Goal: Task Accomplishment & Management: Manage account settings

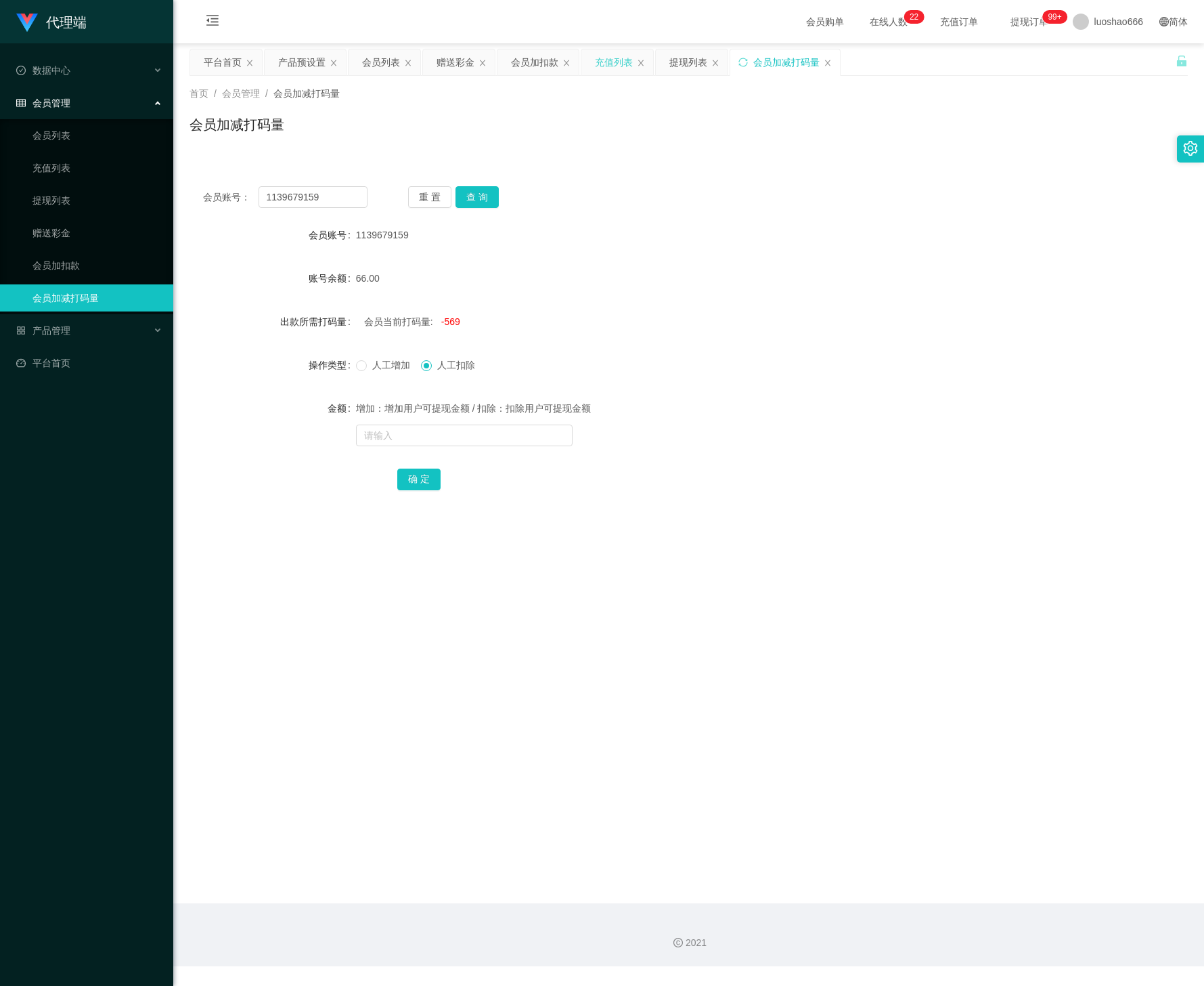
click at [616, 65] on div "充值列表" at bounding box center [614, 61] width 38 height 25
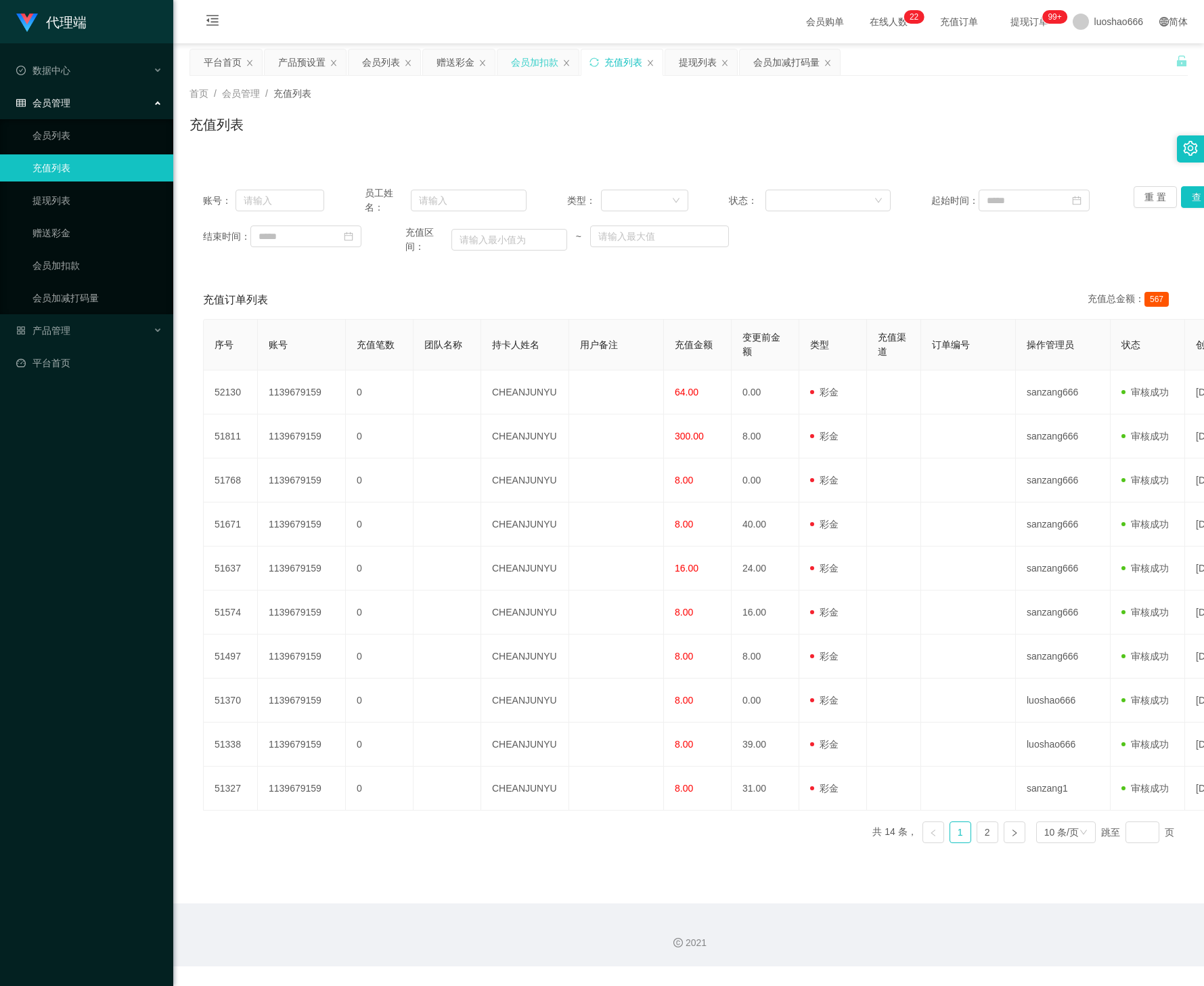
click at [538, 65] on div "会员加扣款" at bounding box center [535, 61] width 47 height 25
drag, startPoint x: 538, startPoint y: 65, endPoint x: 492, endPoint y: 67, distance: 46.0
click at [537, 66] on div "会员加扣款" at bounding box center [535, 61] width 47 height 25
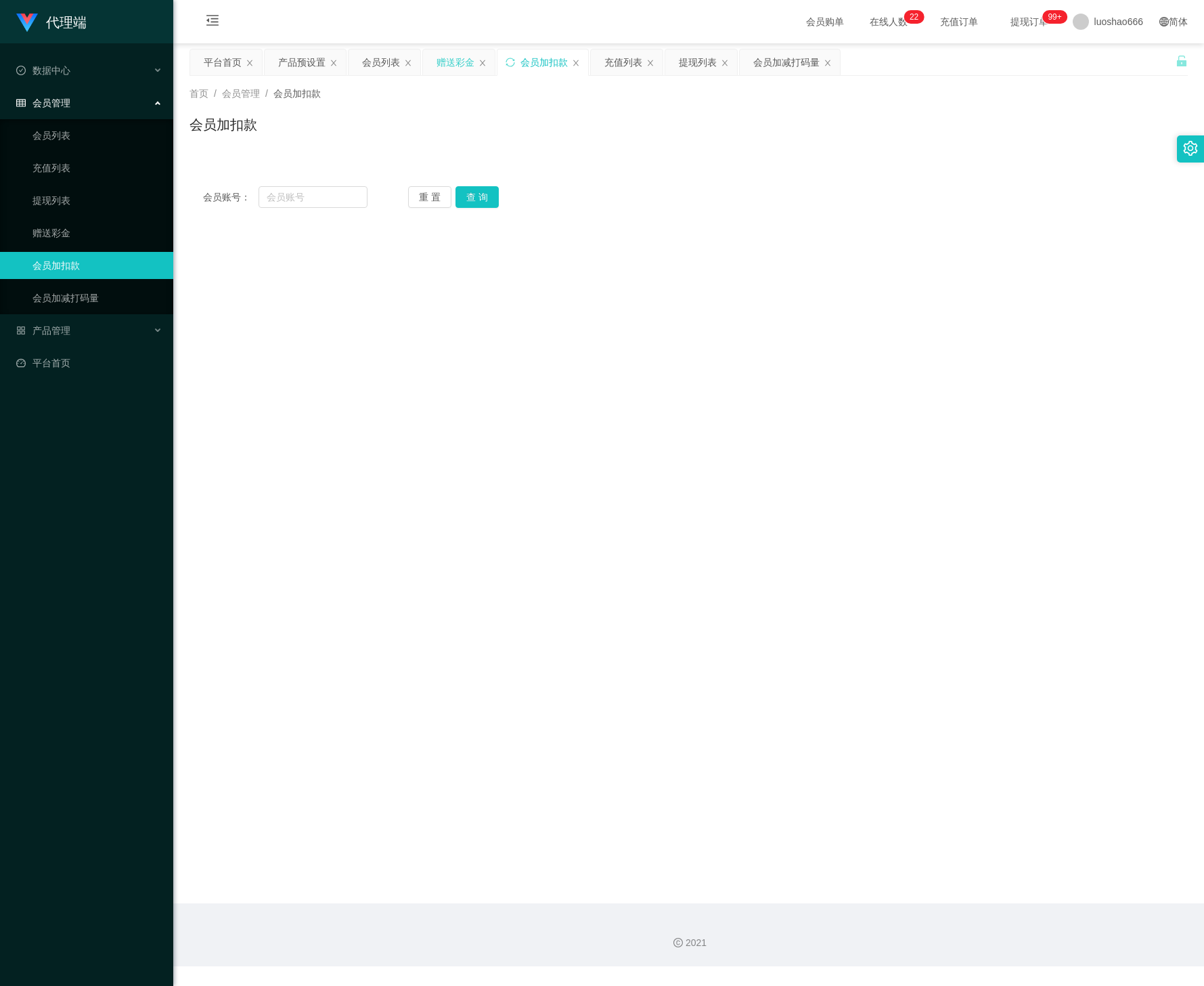
drag, startPoint x: 460, startPoint y: 66, endPoint x: 384, endPoint y: 66, distance: 76.0
click at [459, 66] on div "赠送彩金" at bounding box center [456, 61] width 38 height 25
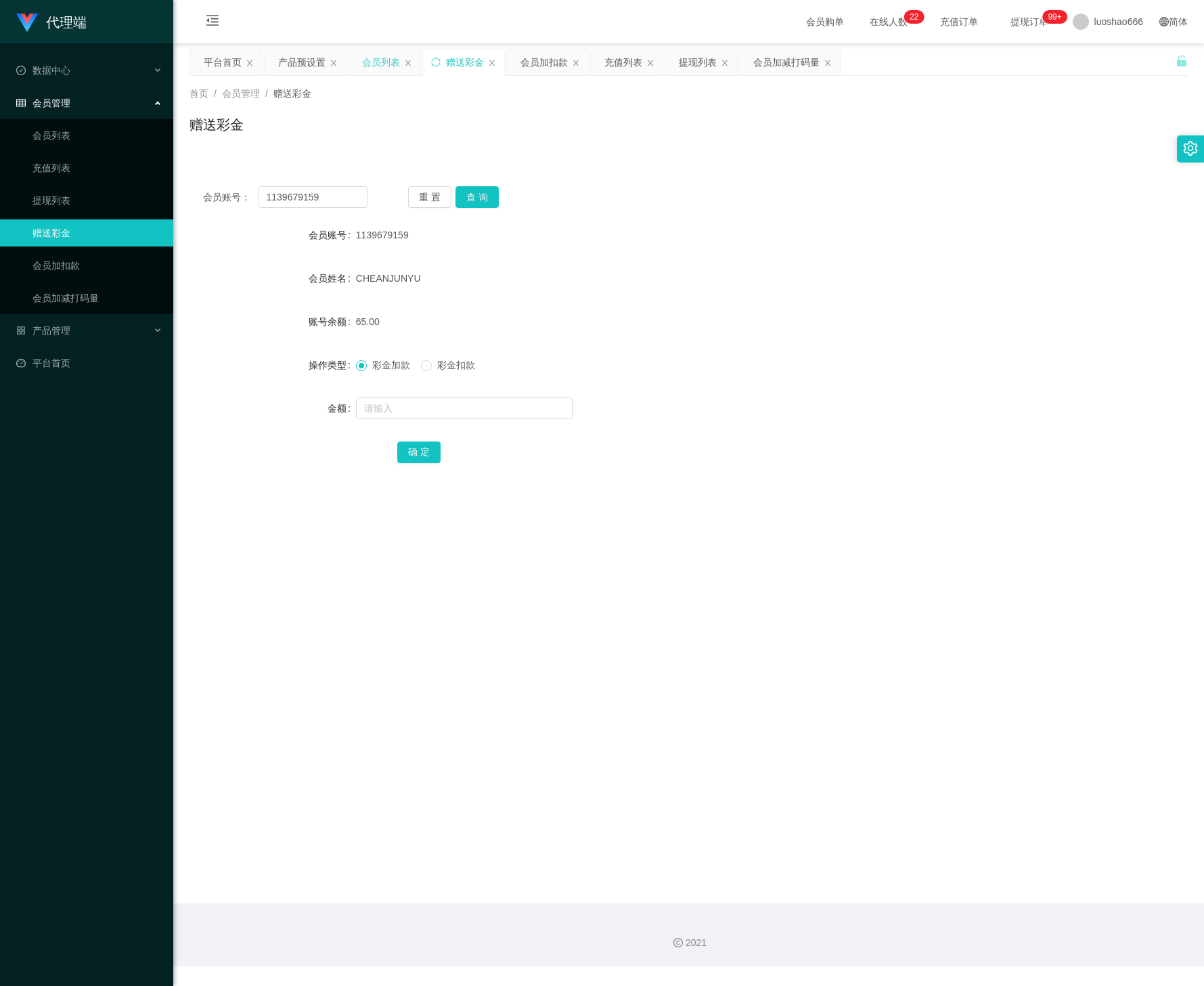
drag, startPoint x: 384, startPoint y: 66, endPoint x: 360, endPoint y: 66, distance: 24.0
click at [382, 66] on div "会员列表" at bounding box center [381, 61] width 38 height 25
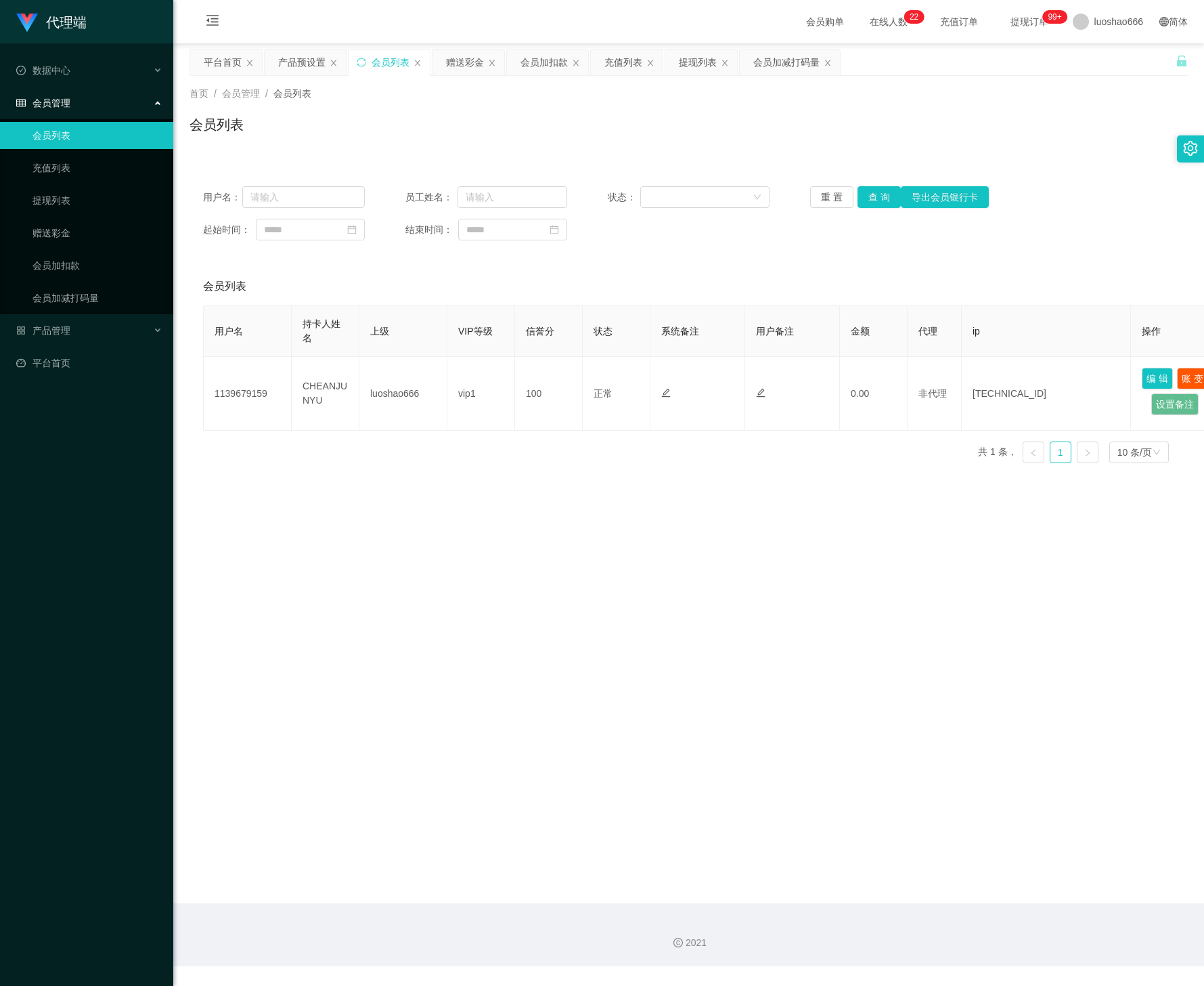
click at [466, 342] on th "VIP等级" at bounding box center [481, 331] width 68 height 51
click at [1066, 75] on div "首页 / 会员管理 / 会员列表 / 会员列表" at bounding box center [689, 115] width 1031 height 80
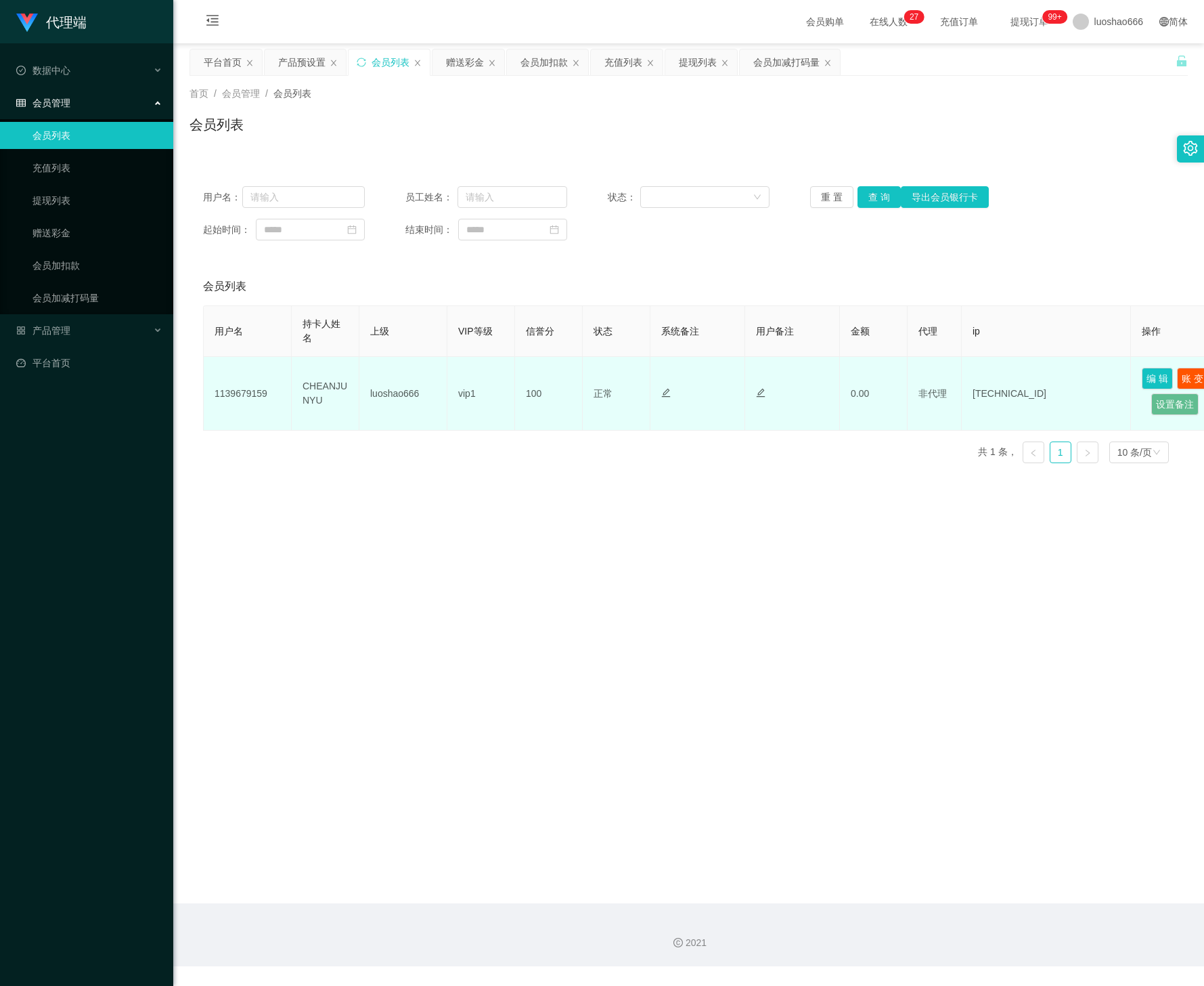
click at [565, 384] on td "100" at bounding box center [549, 393] width 68 height 74
click at [426, 394] on td "luoshao666" at bounding box center [403, 393] width 88 height 74
drag, startPoint x: 271, startPoint y: 394, endPoint x: 209, endPoint y: 394, distance: 62.0
click at [209, 394] on td "1139679159" at bounding box center [247, 393] width 88 height 74
copy td "1139679159"
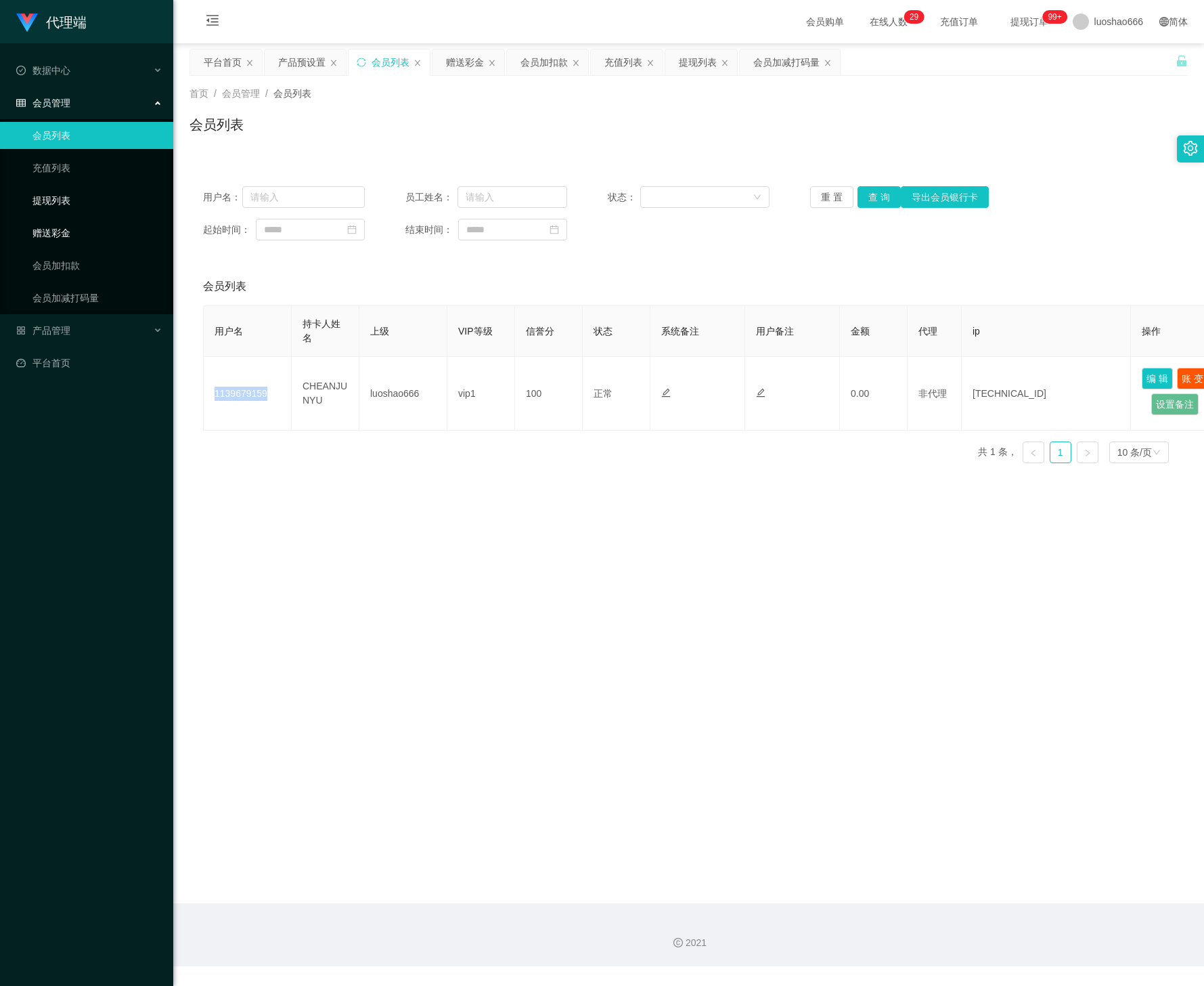
drag, startPoint x: 83, startPoint y: 231, endPoint x: 139, endPoint y: 209, distance: 60.2
click at [83, 231] on link "赠送彩金" at bounding box center [97, 232] width 130 height 27
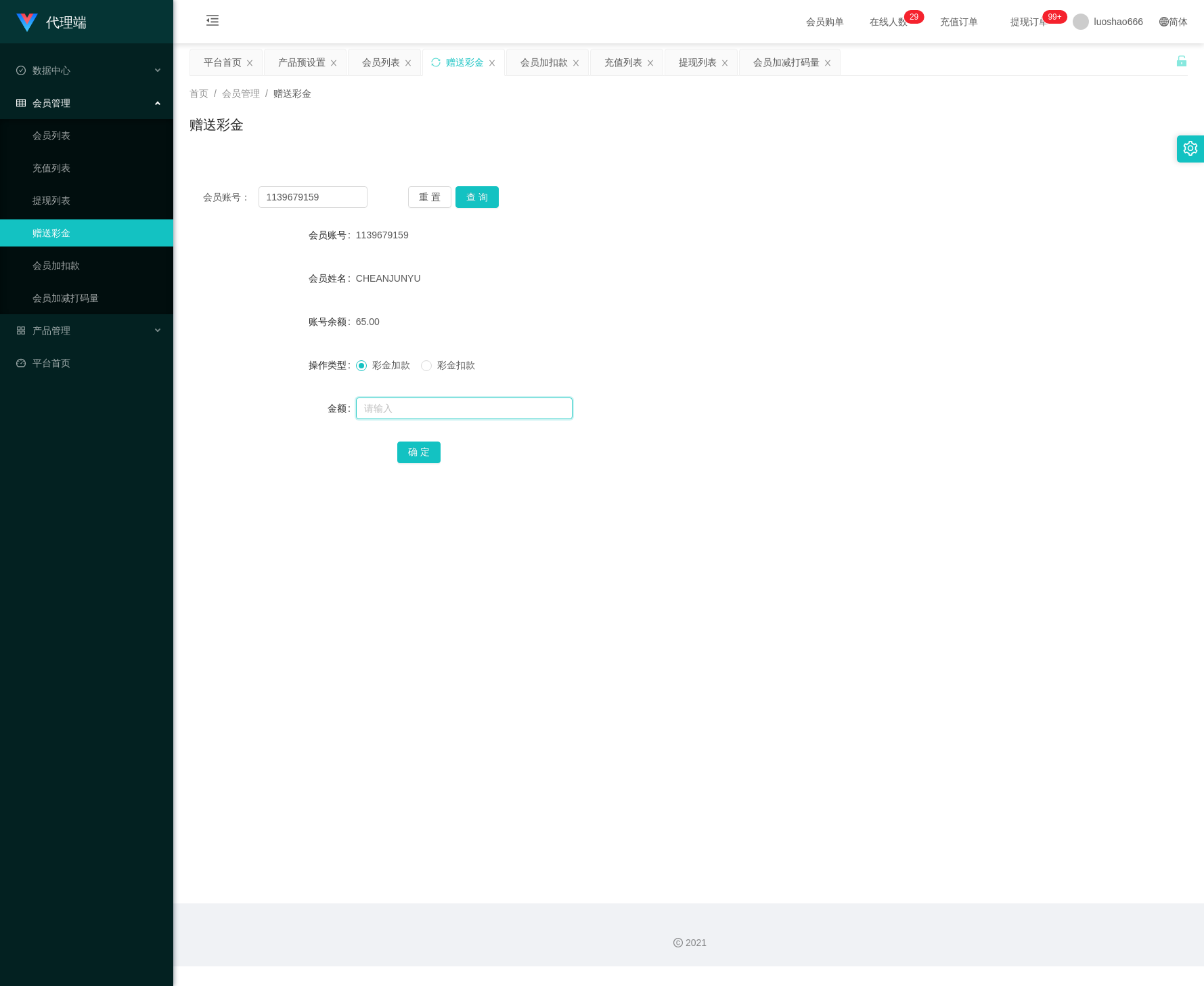
click at [404, 404] on input "text" at bounding box center [464, 408] width 217 height 22
type input "38"
click at [415, 453] on button "确 定" at bounding box center [419, 452] width 43 height 22
click at [631, 66] on div "充值列表" at bounding box center [624, 61] width 38 height 25
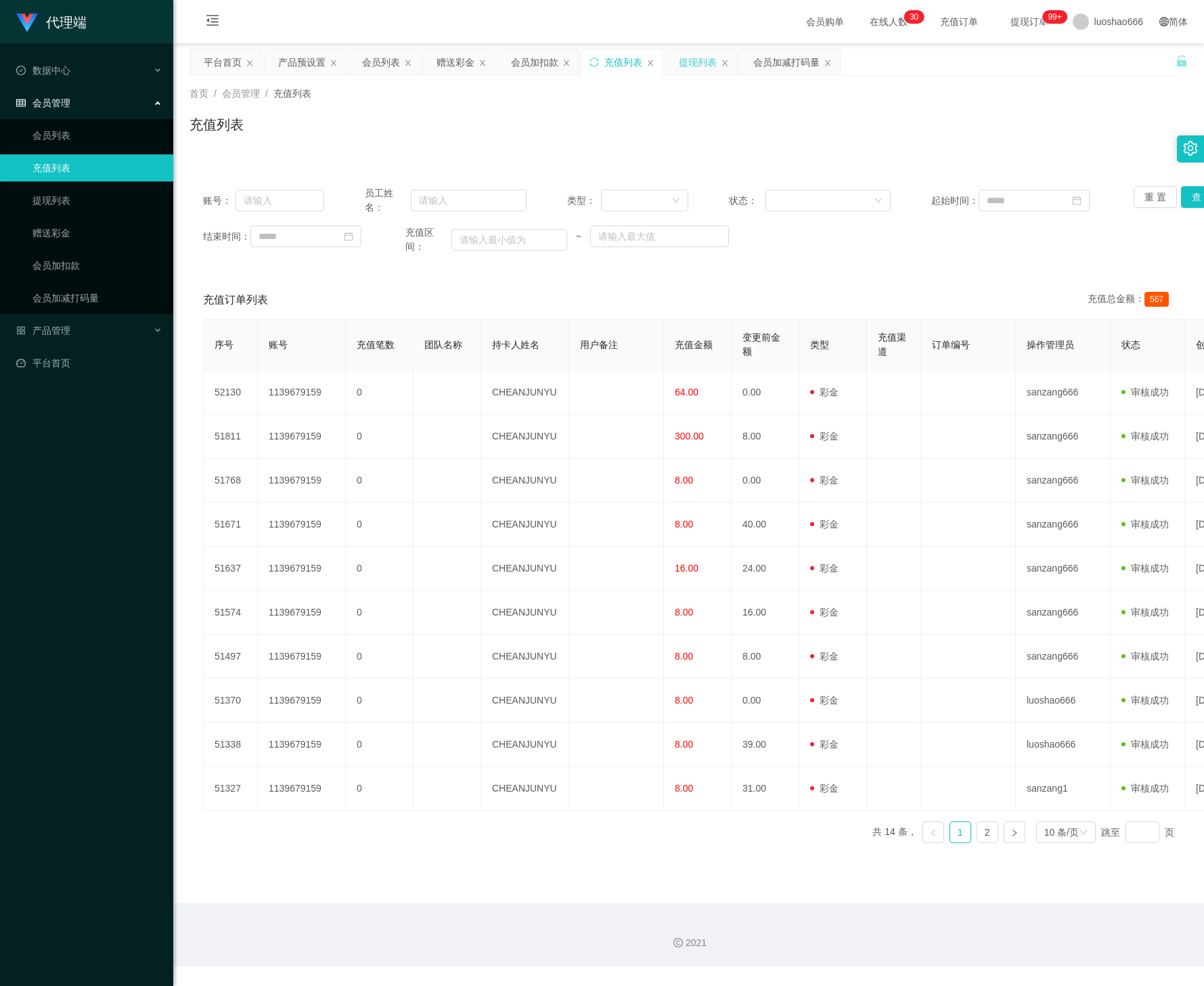
click at [694, 63] on div "提现列表" at bounding box center [698, 61] width 38 height 25
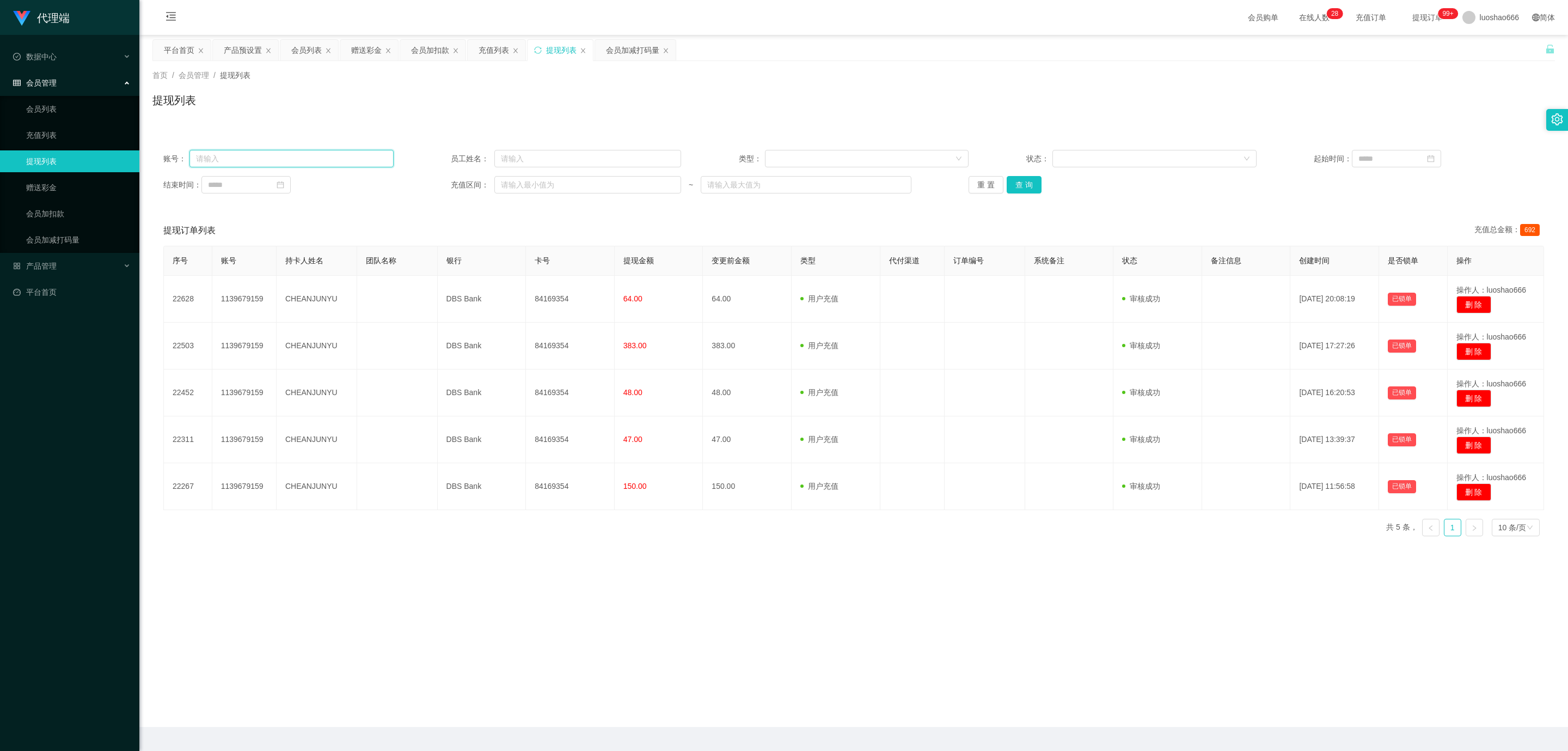
click at [242, 159] on input "text" at bounding box center [291, 158] width 204 height 17
paste input "1139679159"
type input "1139679159"
click at [968, 185] on div "重 置 查 询" at bounding box center [1083, 185] width 230 height 17
click at [968, 183] on button "查 询" at bounding box center [1024, 185] width 35 height 17
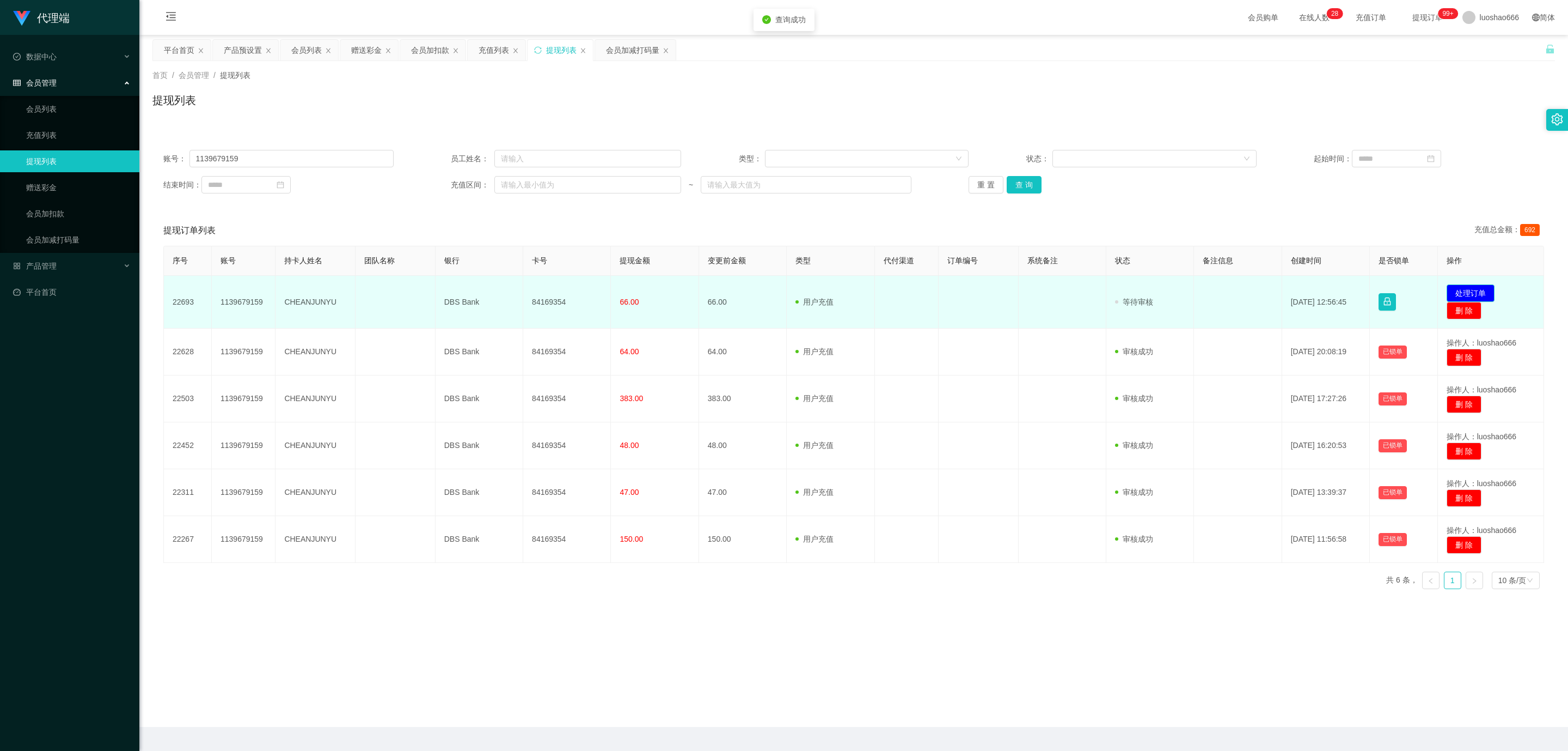
click at [968, 288] on button "处理订单" at bounding box center [1470, 292] width 48 height 17
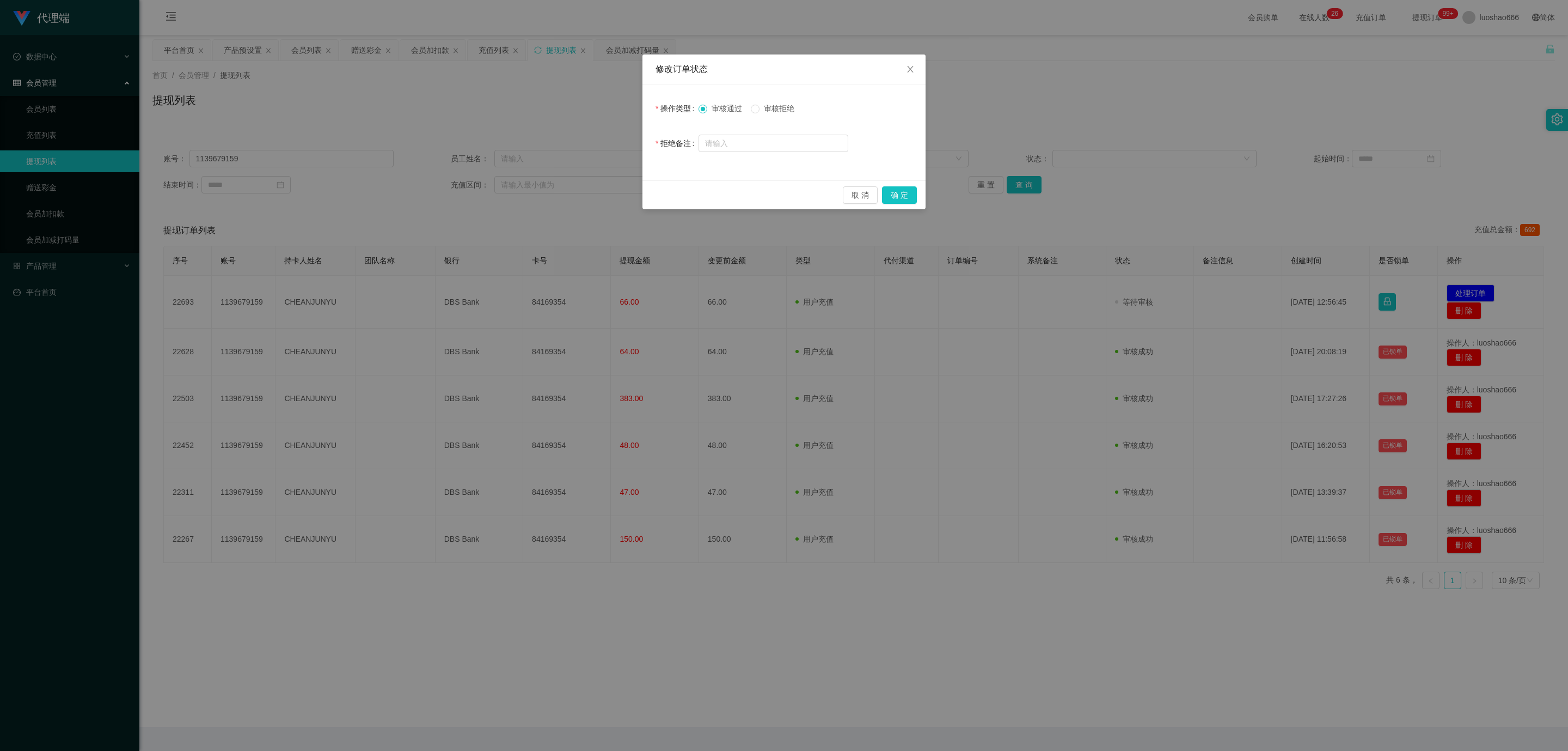
click at [771, 112] on span "审核拒绝" at bounding box center [779, 108] width 39 height 8
click at [738, 141] on input "text" at bounding box center [773, 143] width 150 height 17
click at [833, 144] on input "系统提示，你有未完成的限时竞猜活动，请完成后团体险" at bounding box center [773, 144] width 150 height 17
click at [827, 142] on input "系统提示，你有未完成的限时竞猜活动，请完成后团体险" at bounding box center [773, 144] width 150 height 17
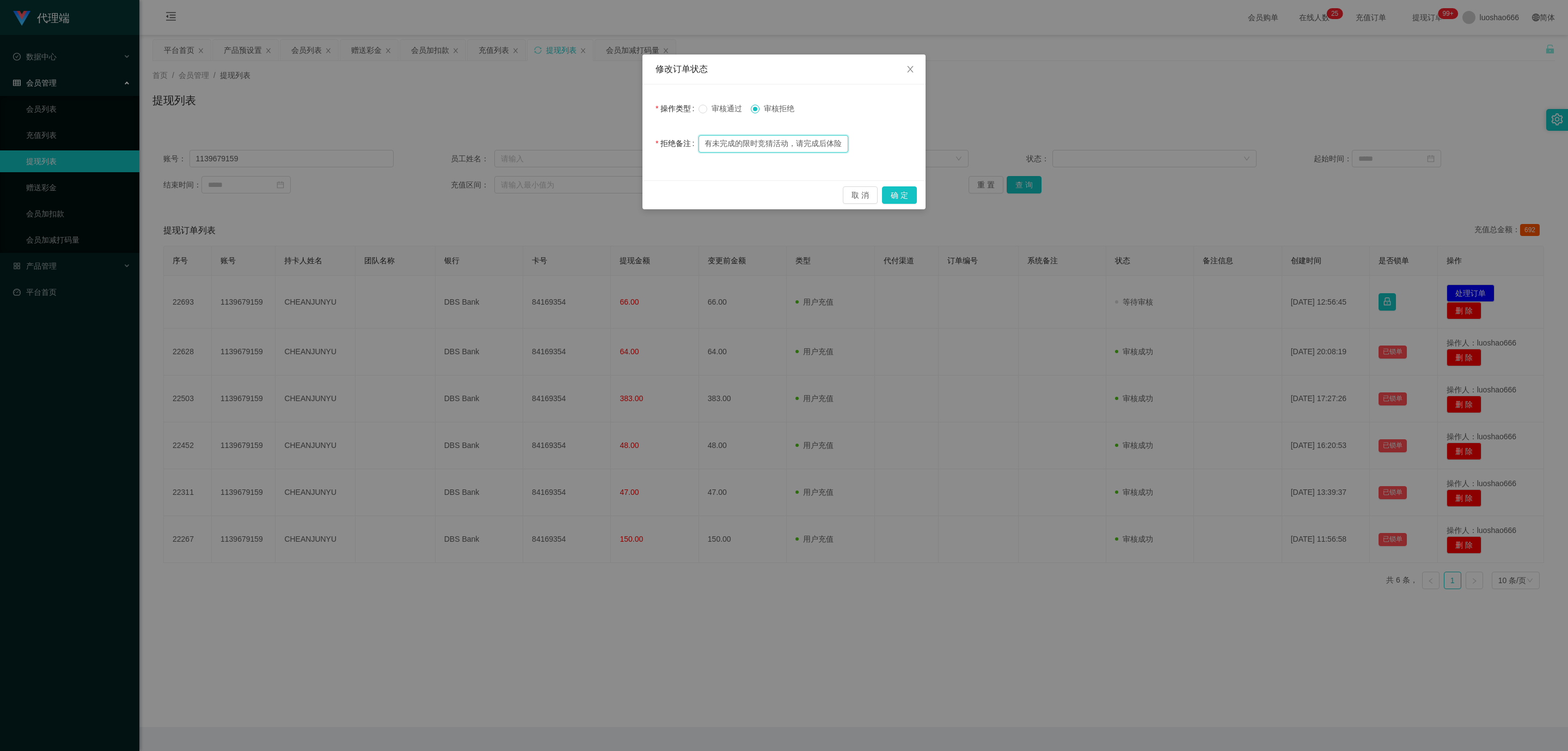
scroll to position [0, 46]
click at [842, 146] on input "系统提示，你有未完成的限时竞猜活动，请完成后体险" at bounding box center [773, 144] width 150 height 17
click at [723, 143] on input "系统提示，你有未完成的限时竞猜活动，请完成后体现" at bounding box center [773, 144] width 150 height 17
type input "系统提示，你有未完成的限时竞猜活动，请完成后体现"
click at [901, 190] on button "确 定" at bounding box center [899, 194] width 35 height 17
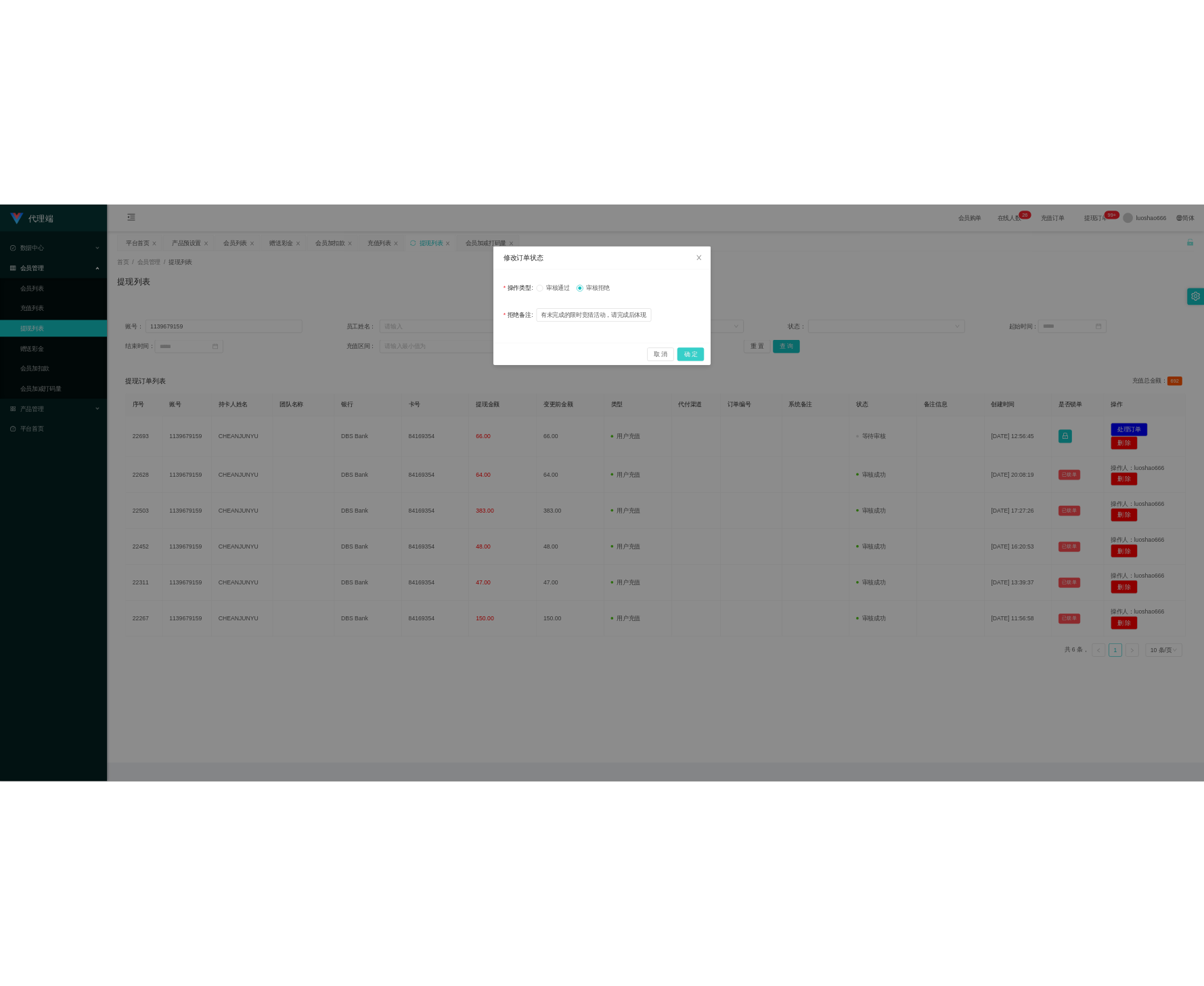
scroll to position [0, 0]
